Goal: Find contact information: Find contact information

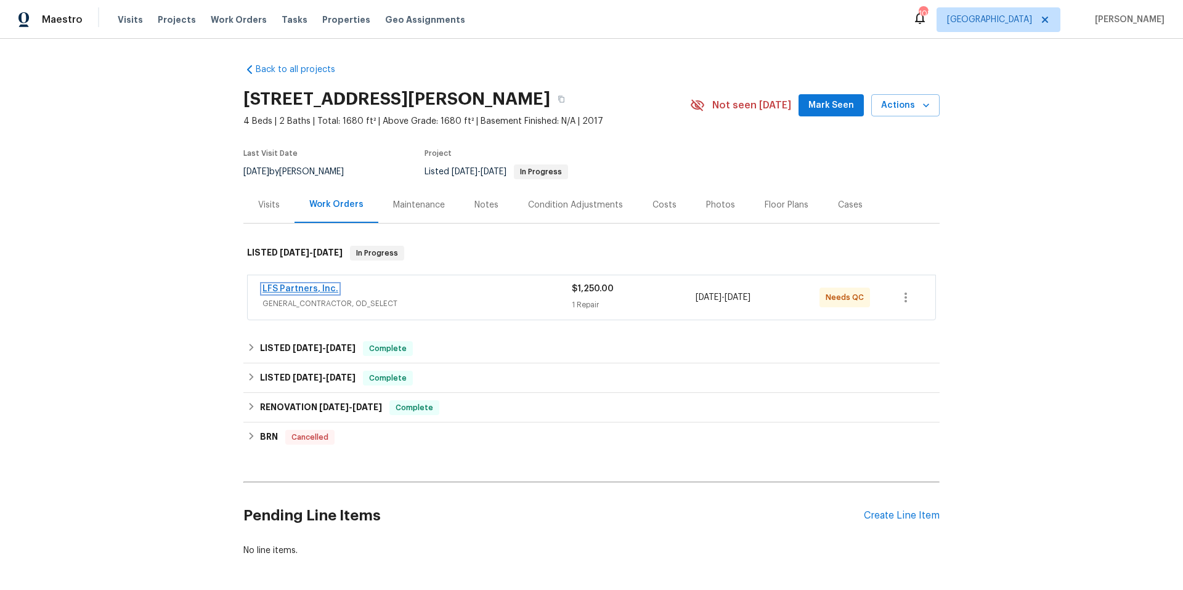
click at [297, 287] on link "LFS Partners, Inc." at bounding box center [301, 289] width 76 height 9
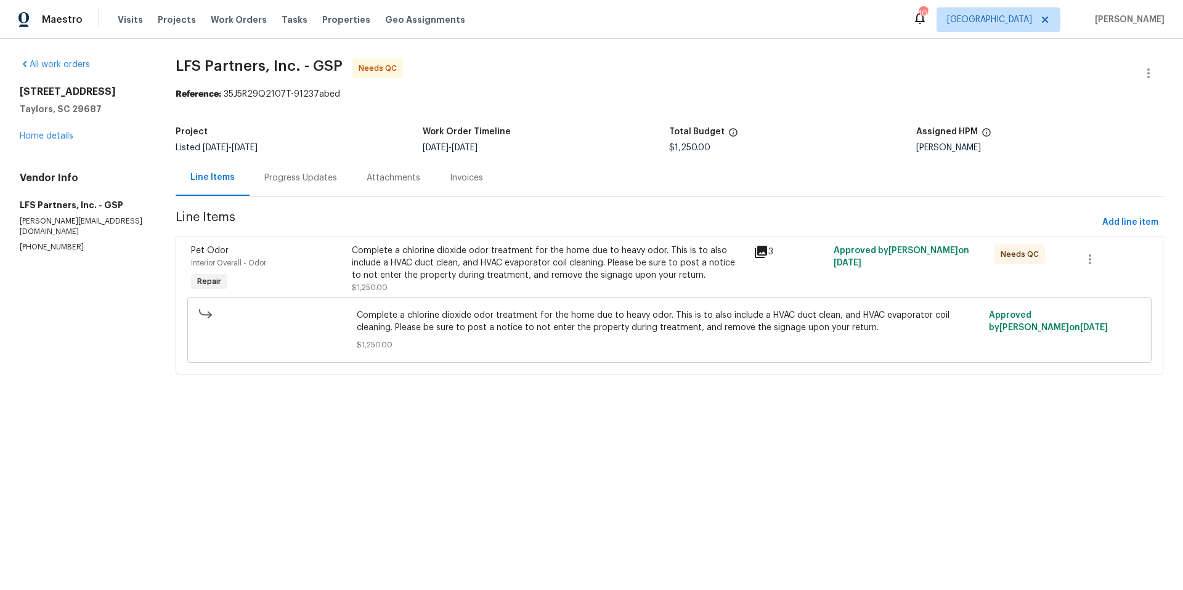
click at [327, 179] on div "Progress Updates" at bounding box center [300, 178] width 73 height 12
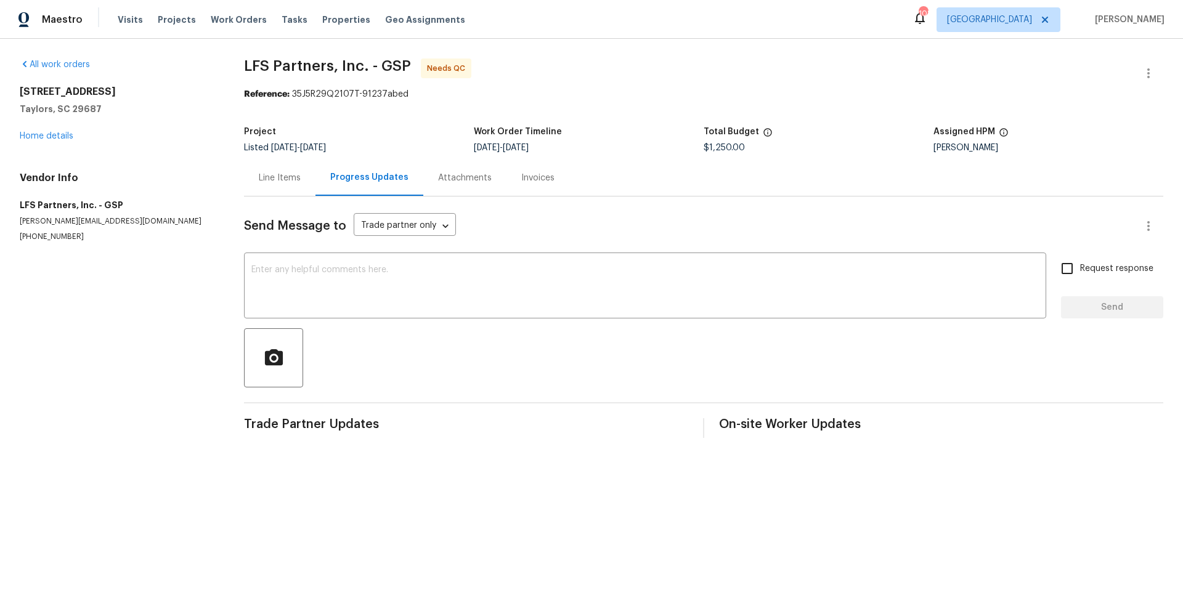
click at [273, 180] on div "Line Items" at bounding box center [280, 178] width 42 height 12
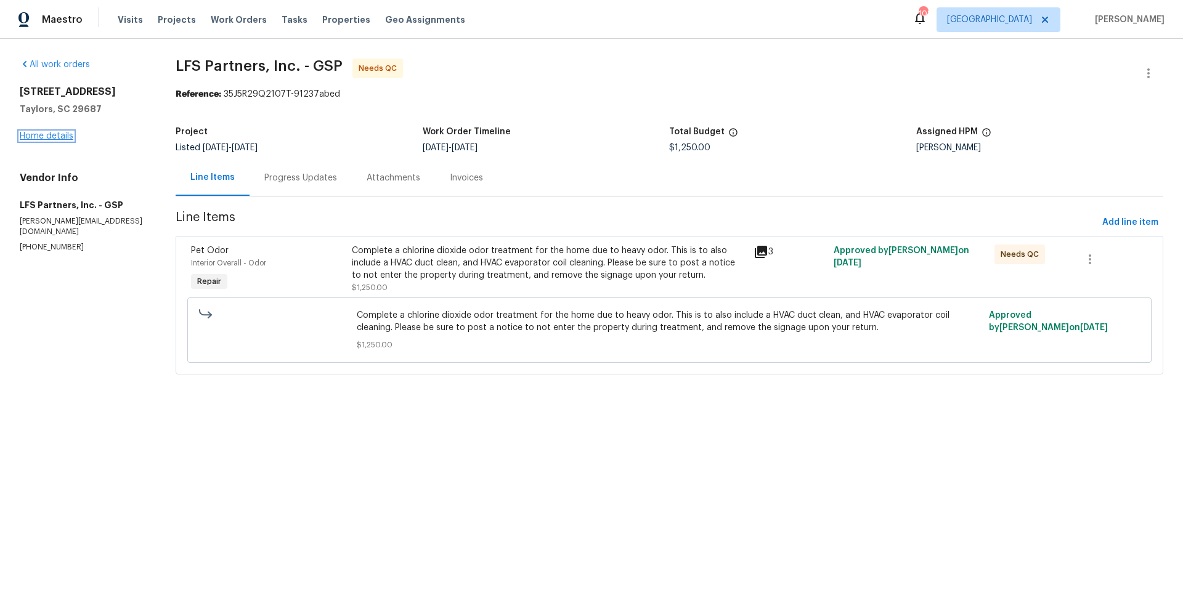
click at [63, 137] on link "Home details" at bounding box center [47, 136] width 54 height 9
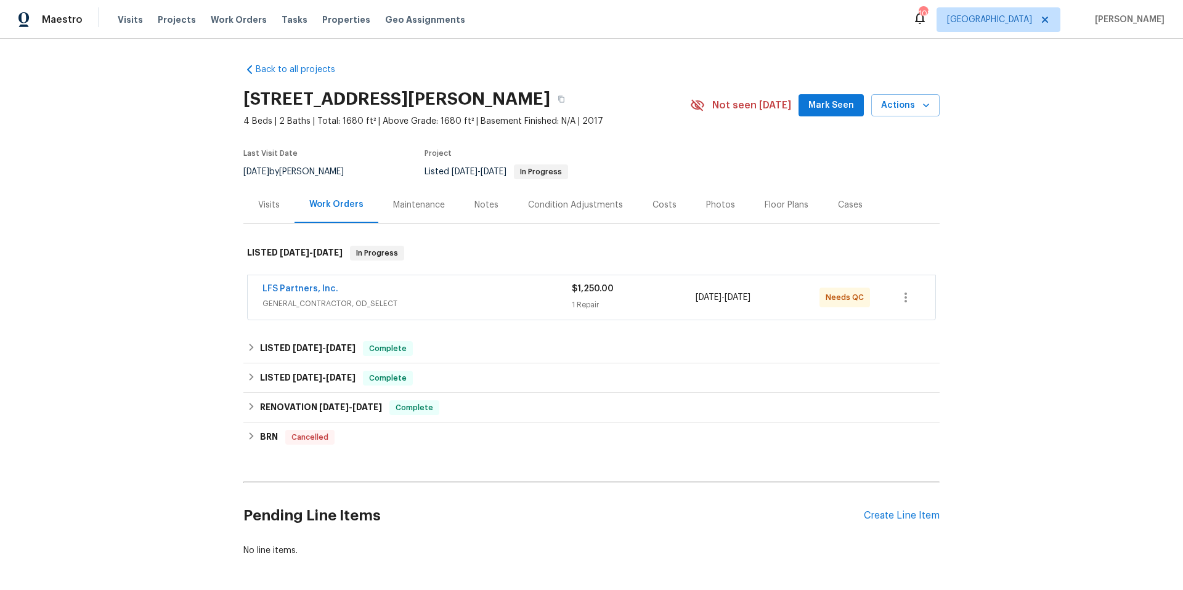
click at [483, 208] on div "Notes" at bounding box center [487, 205] width 24 height 12
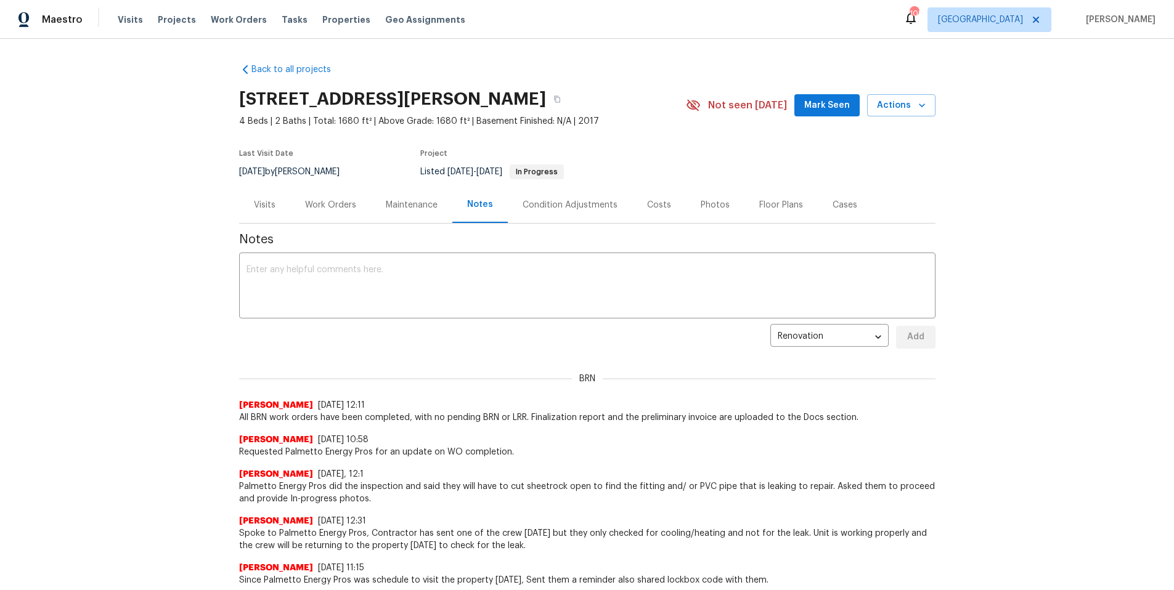
click at [255, 206] on div "Visits" at bounding box center [265, 205] width 22 height 12
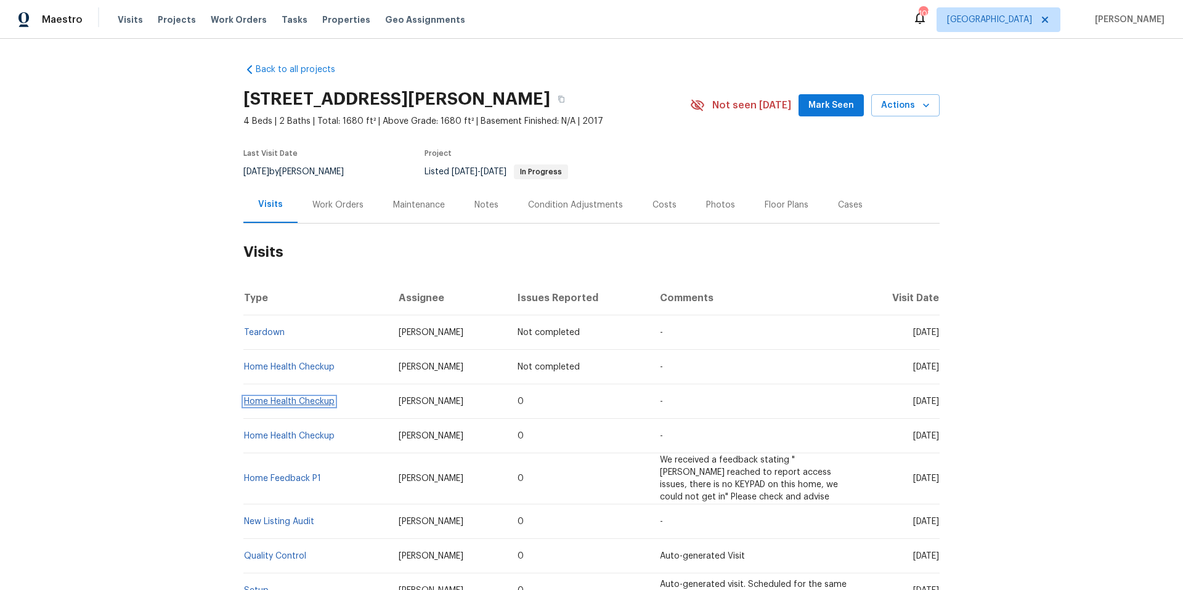
click at [298, 404] on link "Home Health Checkup" at bounding box center [289, 402] width 91 height 9
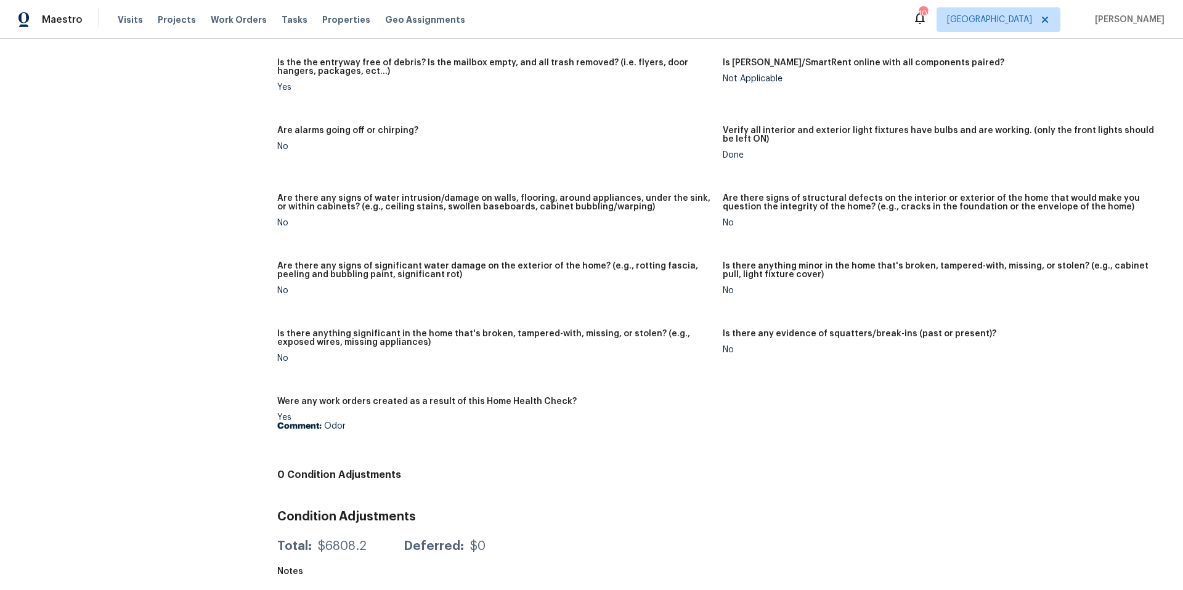
scroll to position [661, 0]
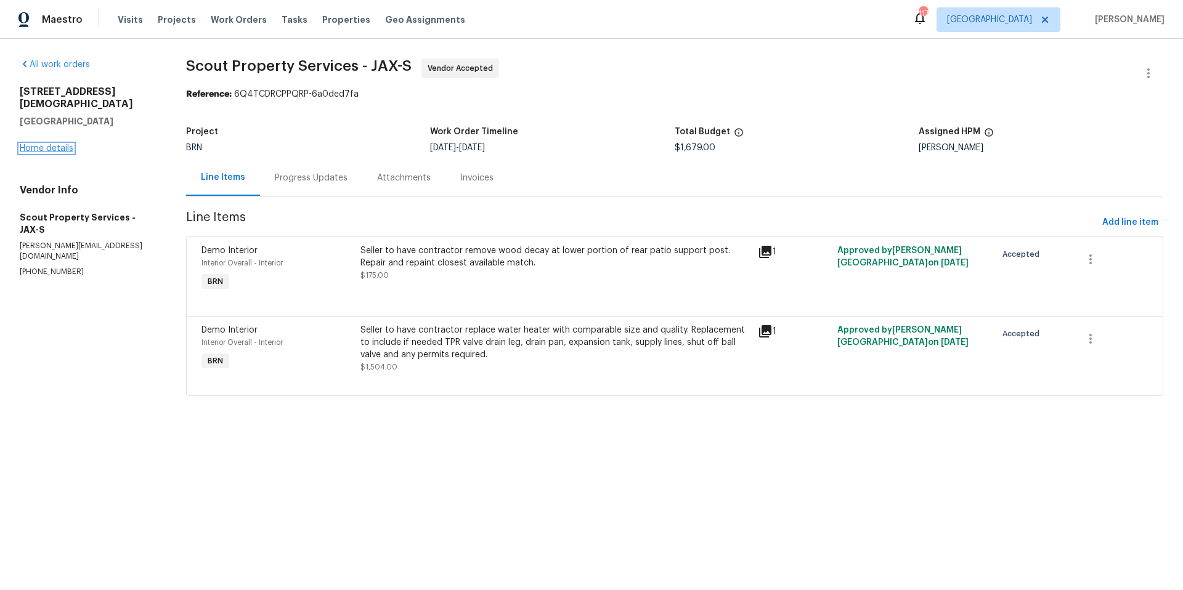
click at [67, 144] on link "Home details" at bounding box center [47, 148] width 54 height 9
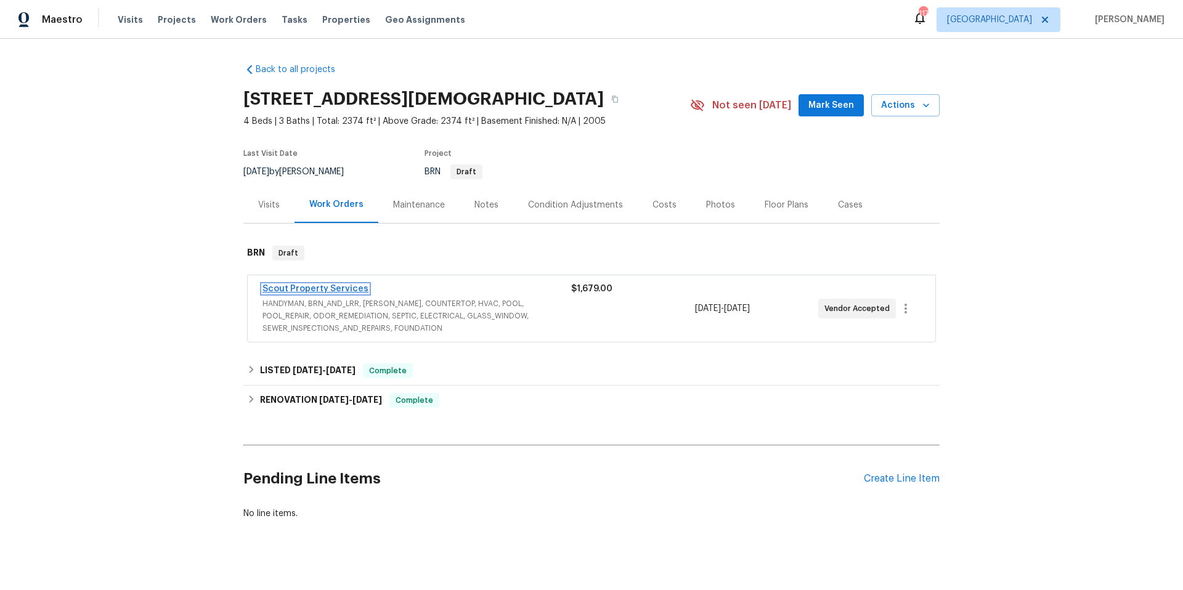
click at [335, 287] on link "Scout Property Services" at bounding box center [316, 289] width 106 height 9
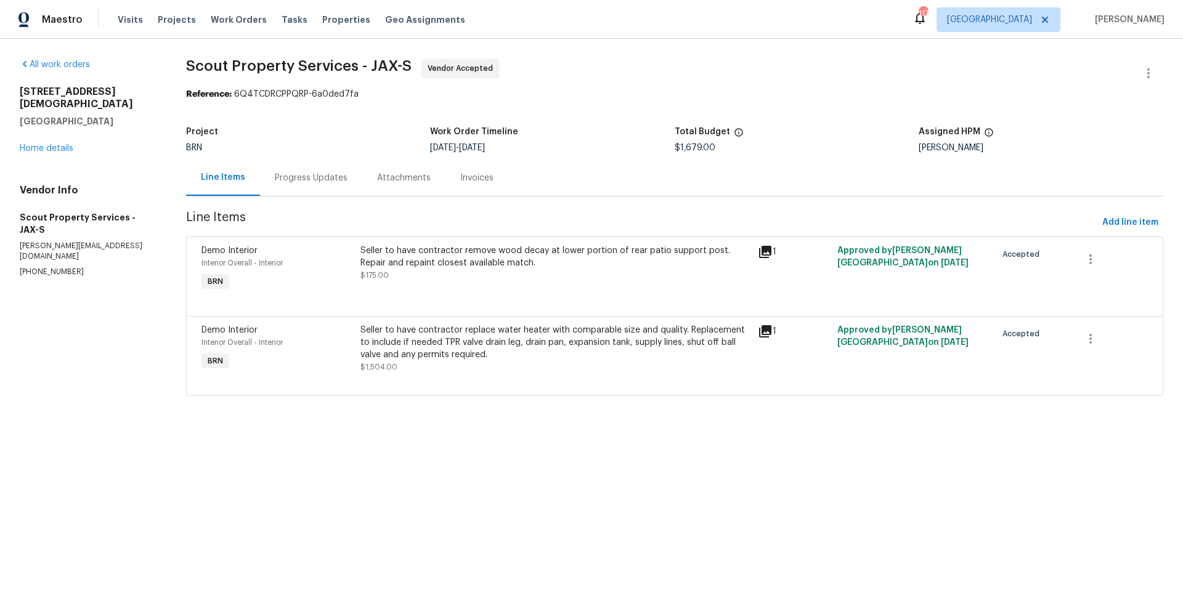
click at [322, 181] on div "Progress Updates" at bounding box center [311, 178] width 73 height 12
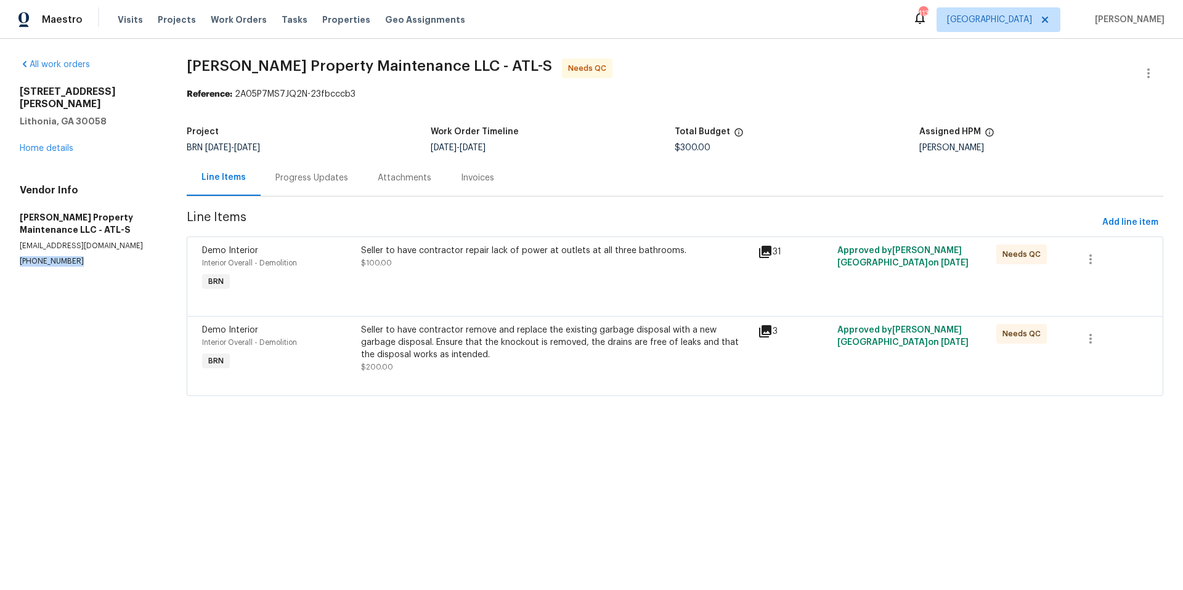
drag, startPoint x: 19, startPoint y: 250, endPoint x: 73, endPoint y: 253, distance: 53.7
click at [73, 256] on p "[PHONE_NUMBER]" at bounding box center [88, 261] width 137 height 10
copy p "[PHONE_NUMBER]"
